Goal: Transaction & Acquisition: Purchase product/service

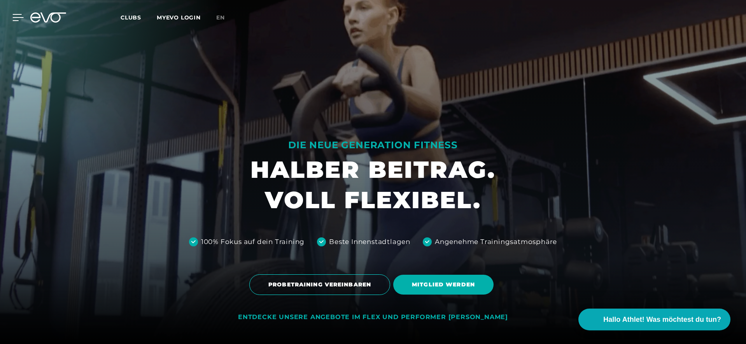
click at [20, 21] on icon at bounding box center [17, 17] width 11 height 7
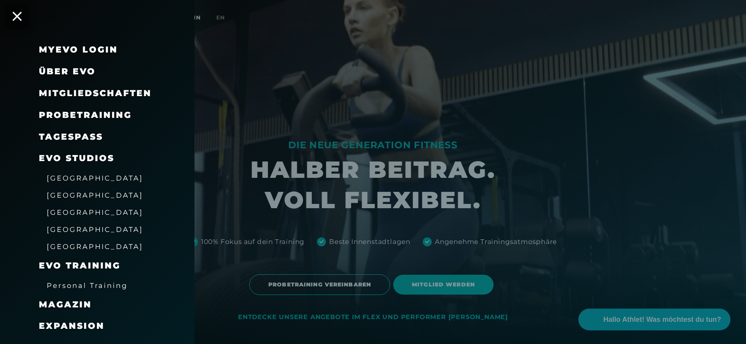
click at [65, 89] on span "Mitgliedschaften" at bounding box center [95, 93] width 113 height 10
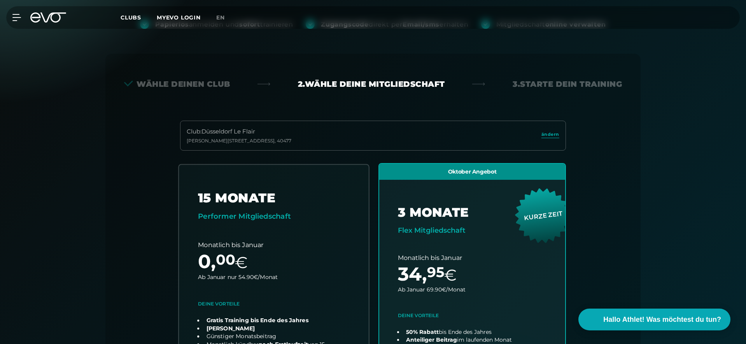
scroll to position [172, 0]
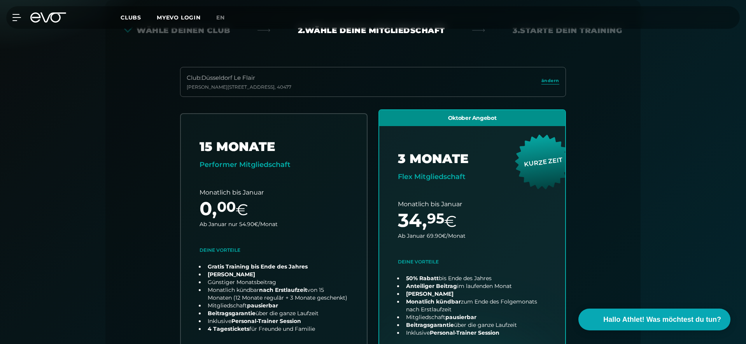
click at [355, 77] on div "Club : [GEOGRAPHIC_DATA] Le Flair [PERSON_NAME][STREET_ADDRESS]" at bounding box center [373, 82] width 386 height 30
click at [549, 81] on span "ändern" at bounding box center [550, 80] width 18 height 7
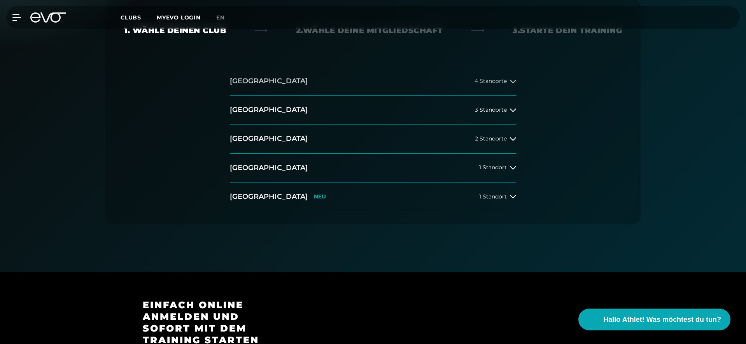
click at [262, 92] on button "[GEOGRAPHIC_DATA] 4 Standorte" at bounding box center [373, 81] width 286 height 29
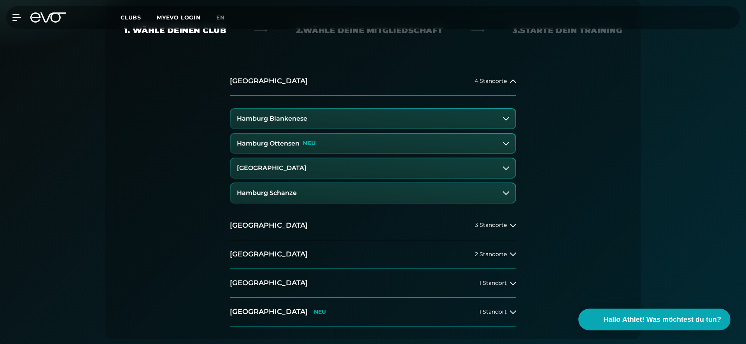
click at [295, 147] on button "Hamburg Ottensen NEU" at bounding box center [373, 143] width 285 height 19
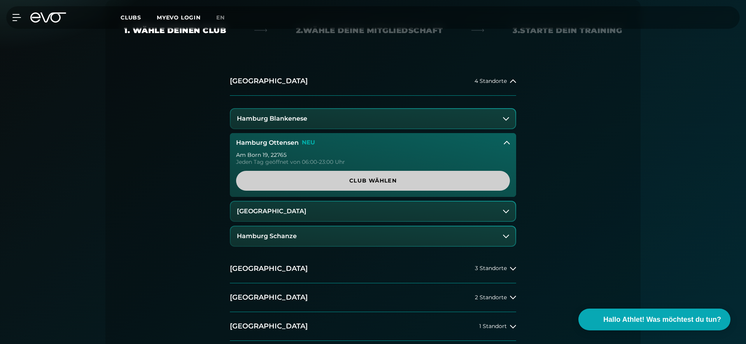
click at [342, 182] on span "Club wählen" at bounding box center [373, 181] width 236 height 8
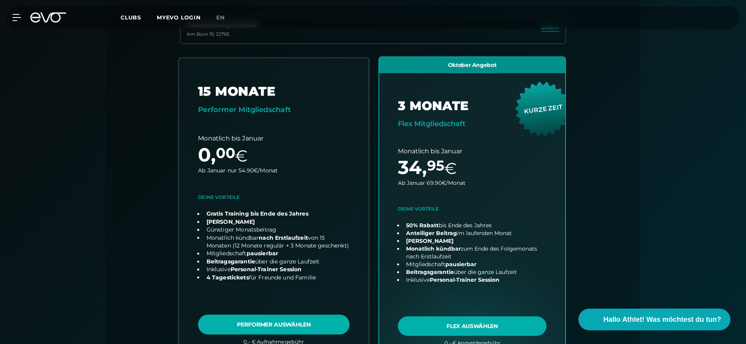
scroll to position [225, 0]
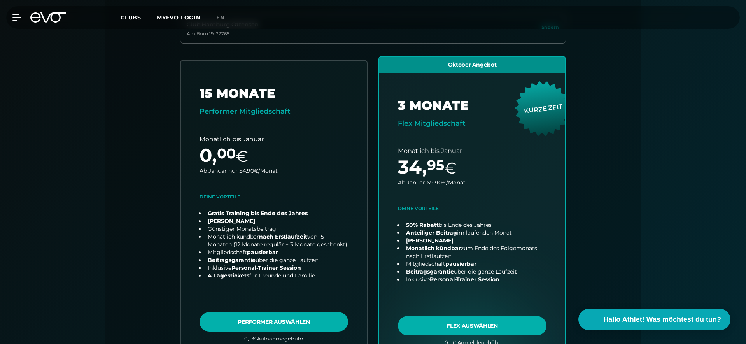
click at [57, 21] on icon at bounding box center [53, 17] width 26 height 10
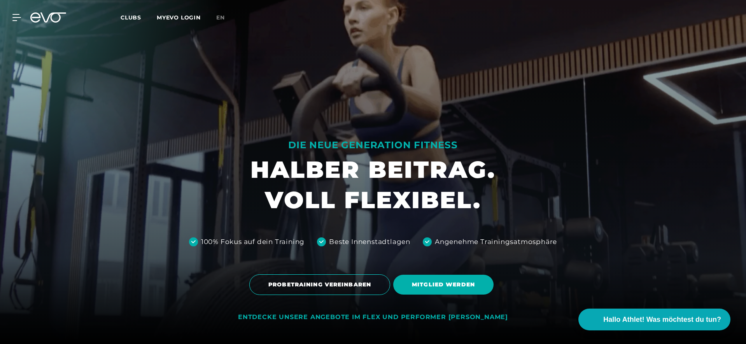
click at [17, 22] on div "MyEVO Login Über EVO Mitgliedschaften Probetraining TAGESPASS EVO Studios [GEOG…" at bounding box center [373, 17] width 743 height 23
click at [37, 17] on icon at bounding box center [35, 17] width 10 height 10
click at [49, 19] on icon at bounding box center [48, 17] width 36 height 10
click at [52, 19] on icon at bounding box center [48, 17] width 36 height 10
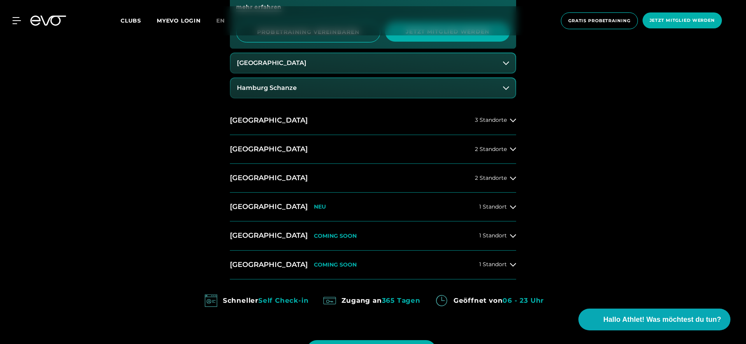
scroll to position [517, 0]
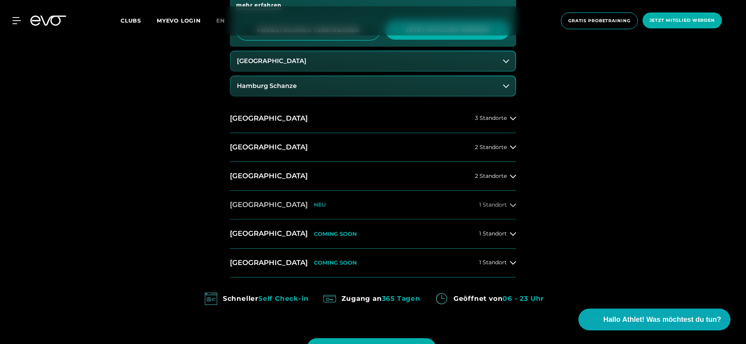
click at [259, 204] on h2 "[GEOGRAPHIC_DATA]" at bounding box center [269, 205] width 78 height 10
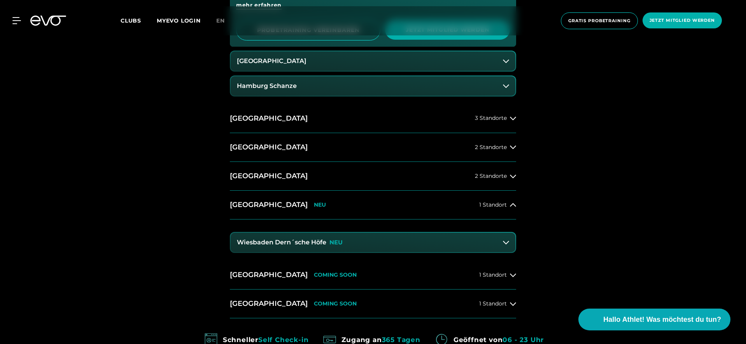
click at [311, 242] on h3 "Wiesbaden Dern´sche Höfe" at bounding box center [281, 242] width 89 height 7
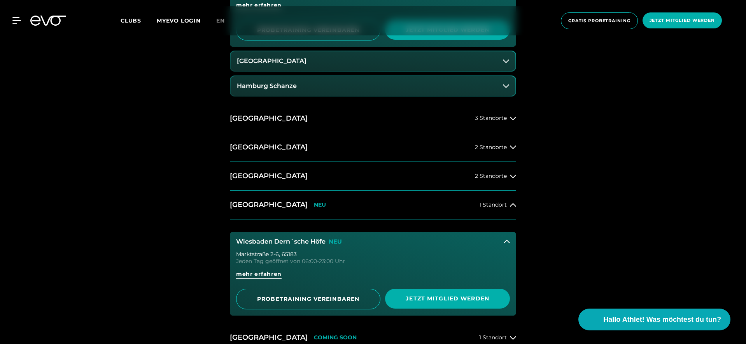
click at [270, 272] on span "mehr erfahren" at bounding box center [258, 274] width 45 height 8
